Goal: Check status: Check status

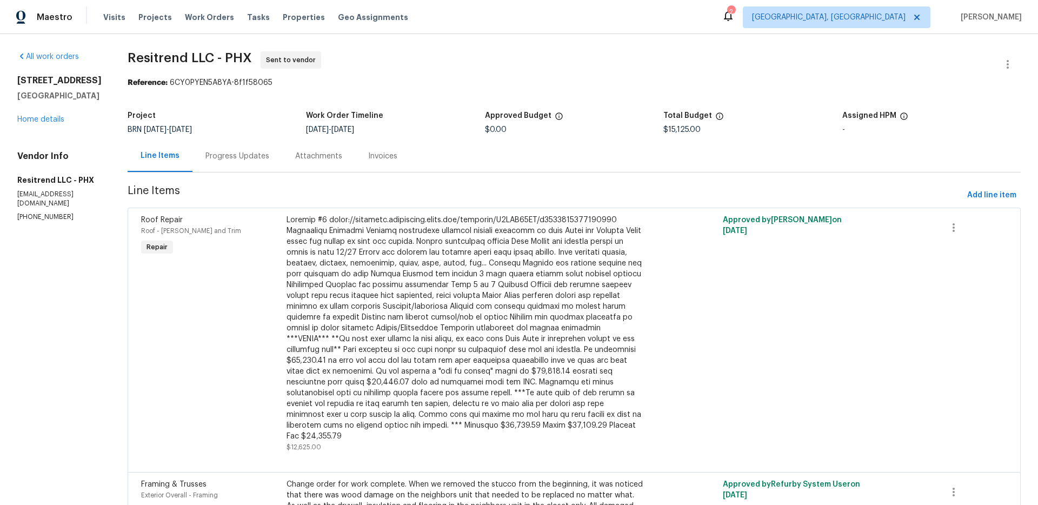
click at [219, 166] on div "Progress Updates" at bounding box center [237, 156] width 90 height 32
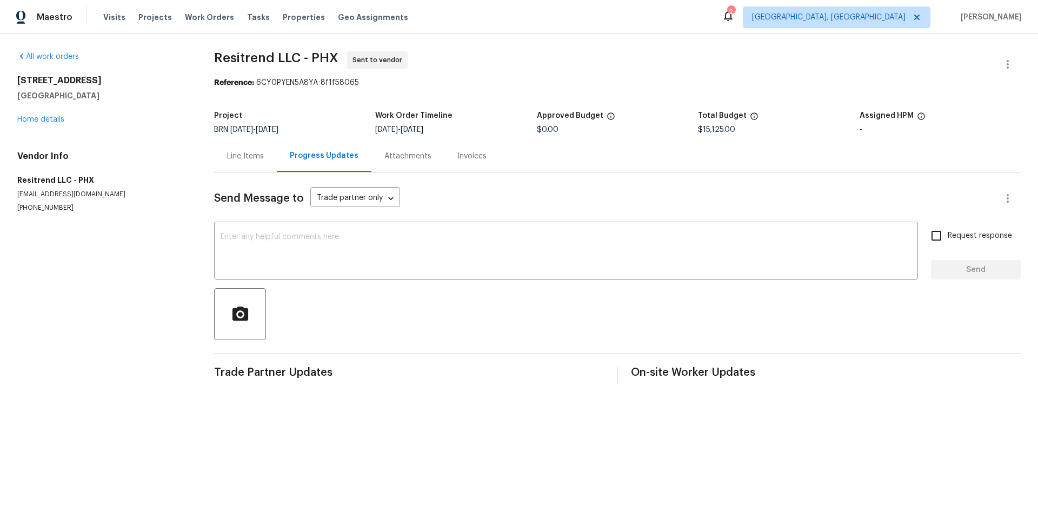
click at [389, 163] on div "Attachments" at bounding box center [407, 156] width 73 height 32
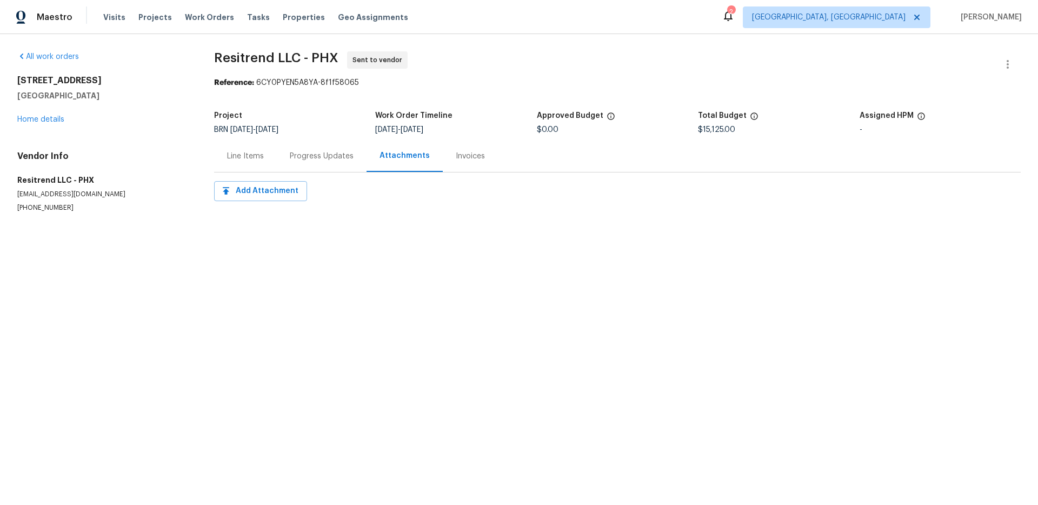
click at [445, 153] on div "Invoices" at bounding box center [470, 156] width 55 height 32
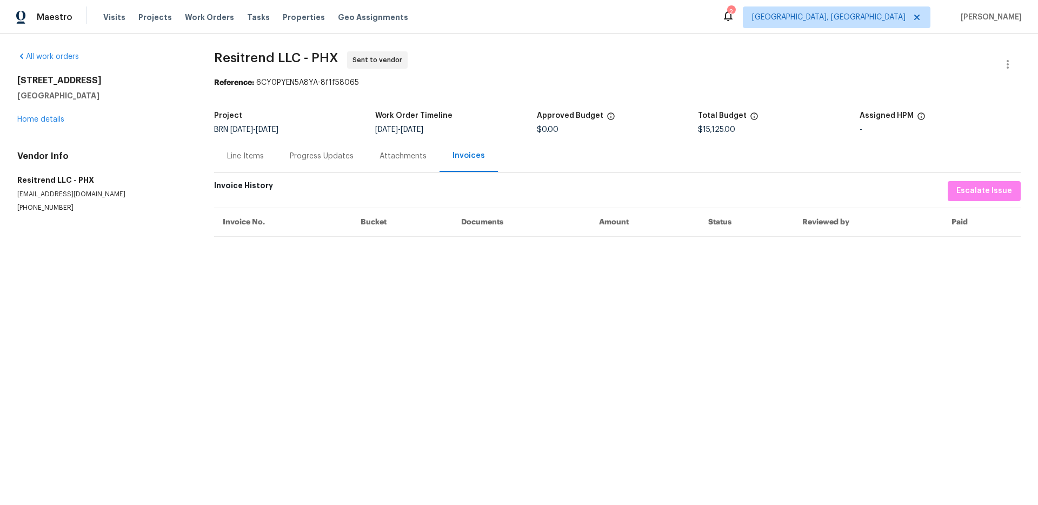
click at [324, 159] on div "Progress Updates" at bounding box center [322, 156] width 64 height 11
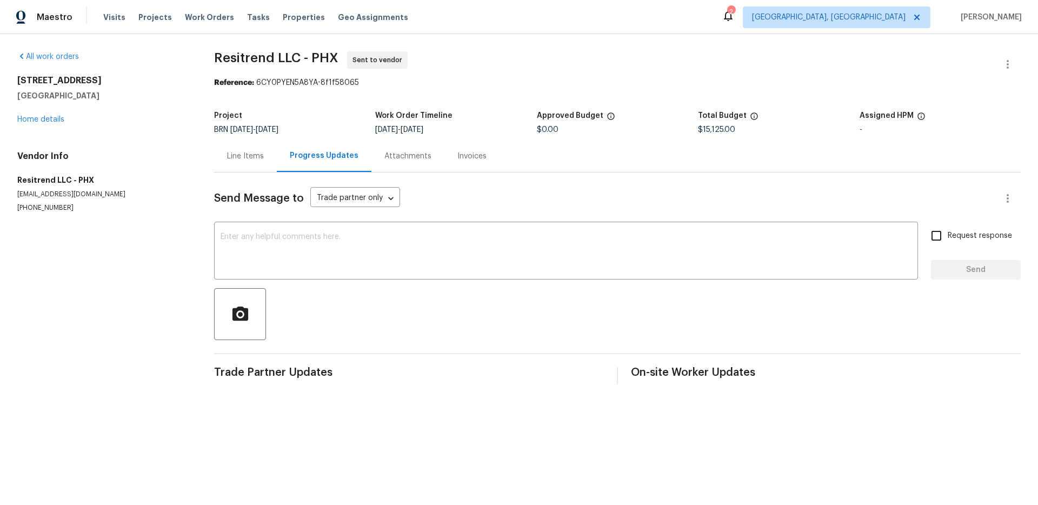
click at [233, 158] on div "Line Items" at bounding box center [245, 156] width 37 height 11
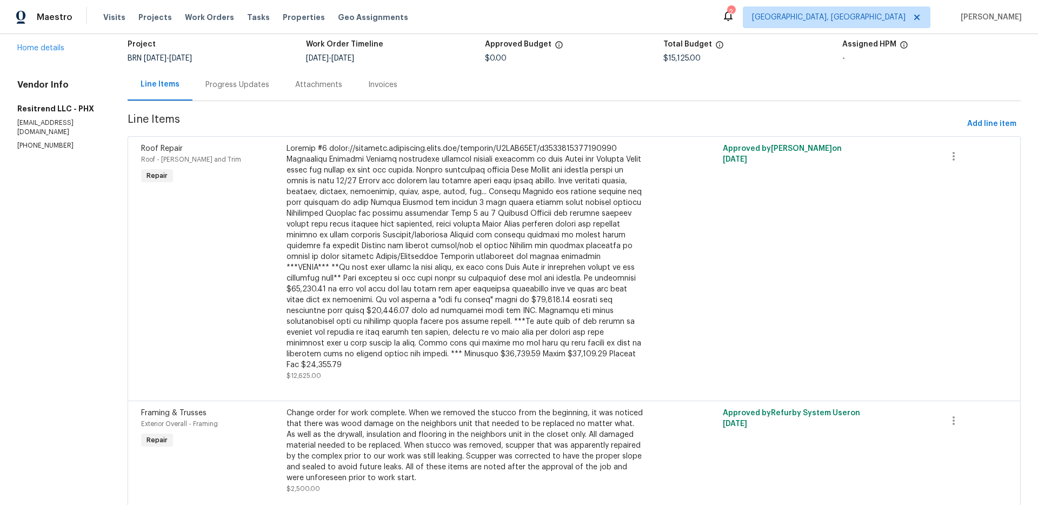
scroll to position [101, 0]
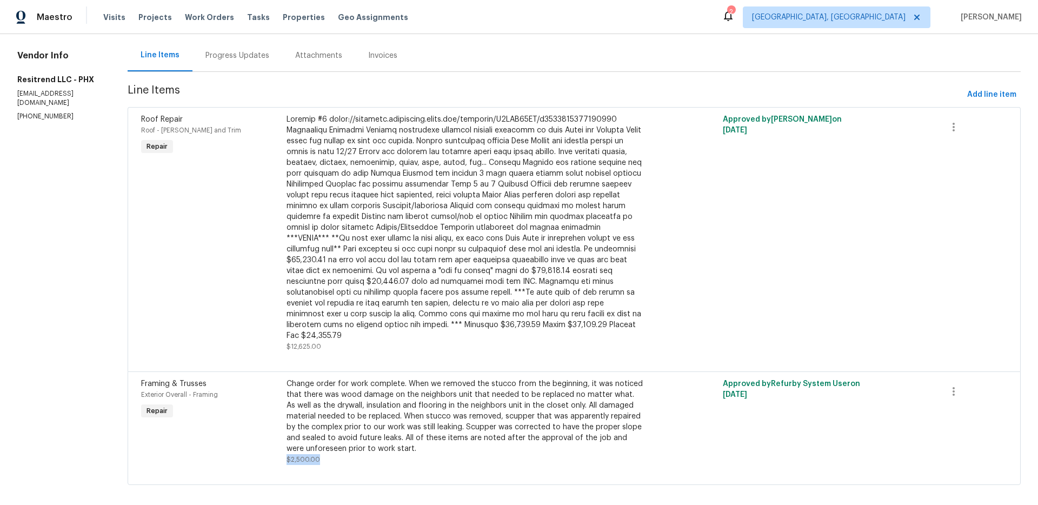
drag, startPoint x: 318, startPoint y: 451, endPoint x: 279, endPoint y: 448, distance: 39.6
click at [283, 448] on div "Change order for work complete. When we removed the stucco from the beginning, …" at bounding box center [465, 421] width 364 height 93
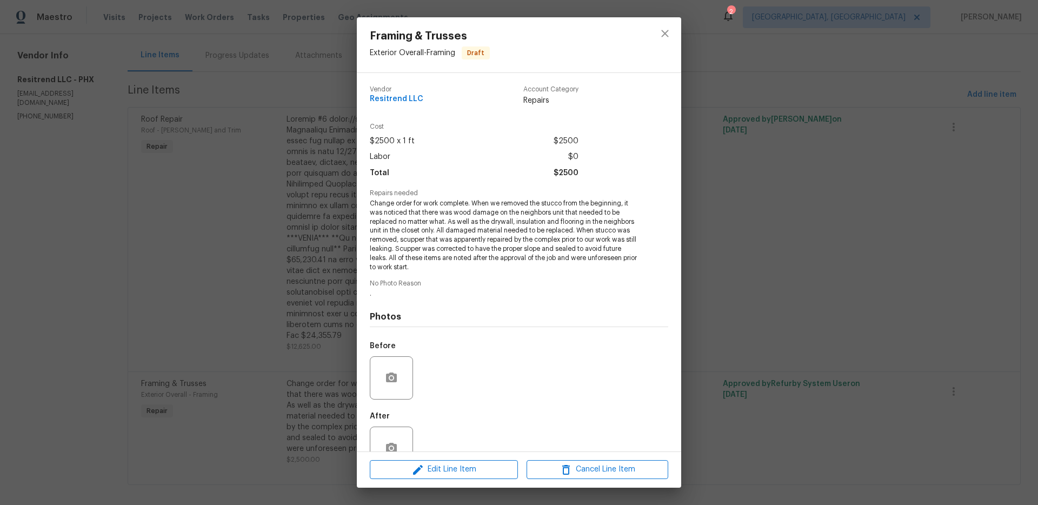
click at [277, 365] on div "Framing & Trusses Exterior Overall - Framing Draft Vendor Resitrend LLC Account…" at bounding box center [519, 252] width 1038 height 505
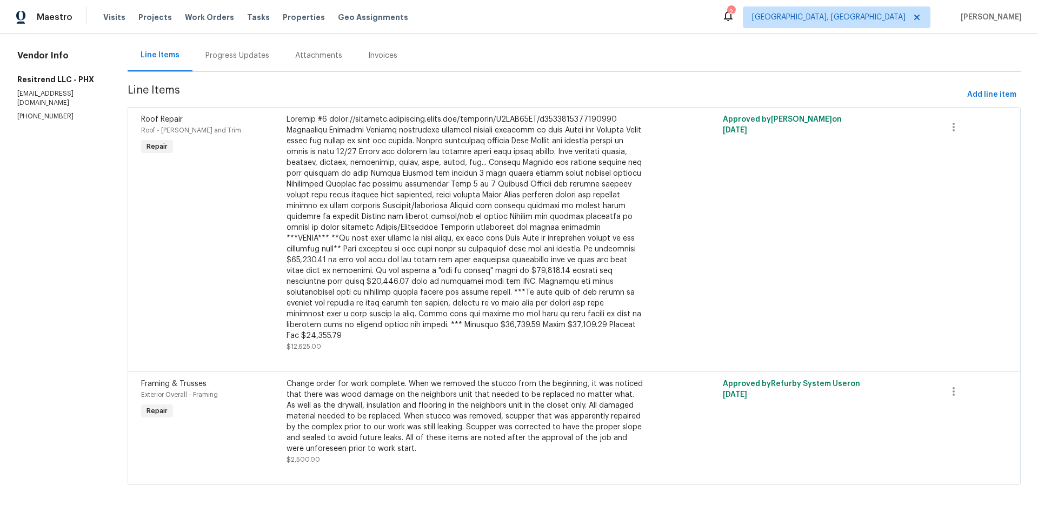
click at [735, 15] on div "2" at bounding box center [731, 11] width 8 height 11
click at [735, 16] on div "2" at bounding box center [731, 11] width 8 height 11
